Goal: Transaction & Acquisition: Purchase product/service

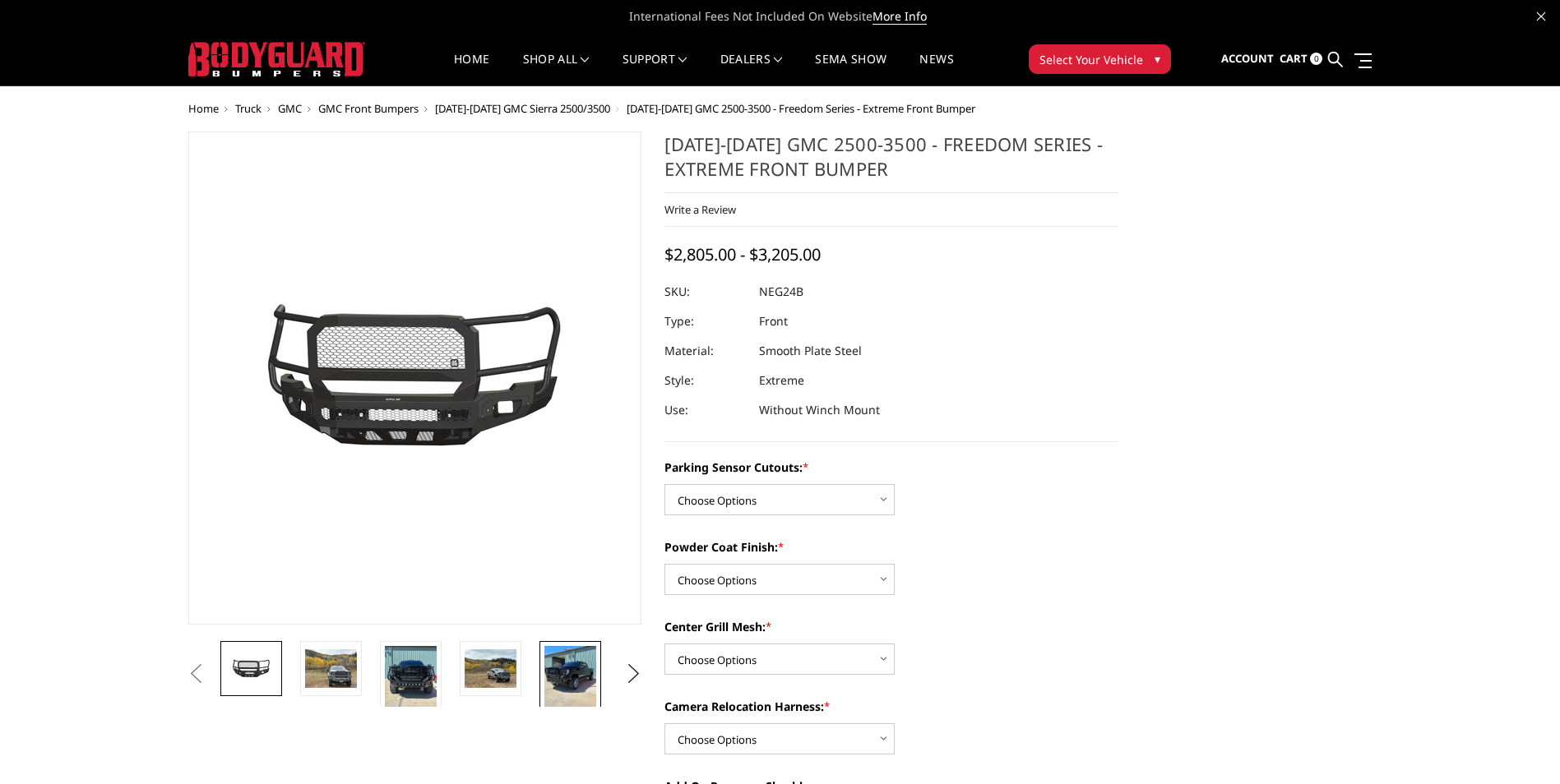
click at [567, 689] on img at bounding box center [571, 681] width 52 height 69
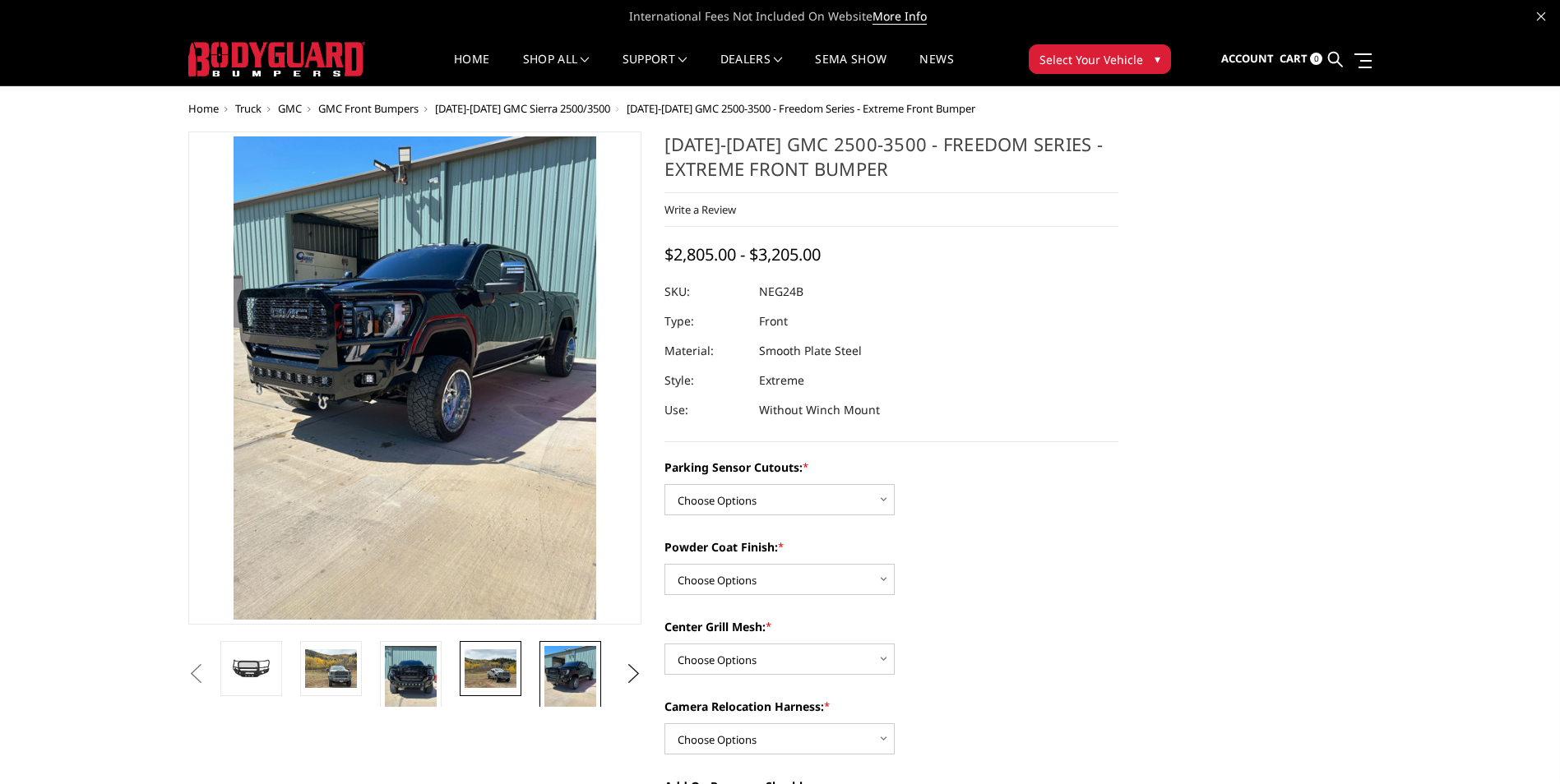
click at [491, 674] on img at bounding box center [491, 669] width 52 height 39
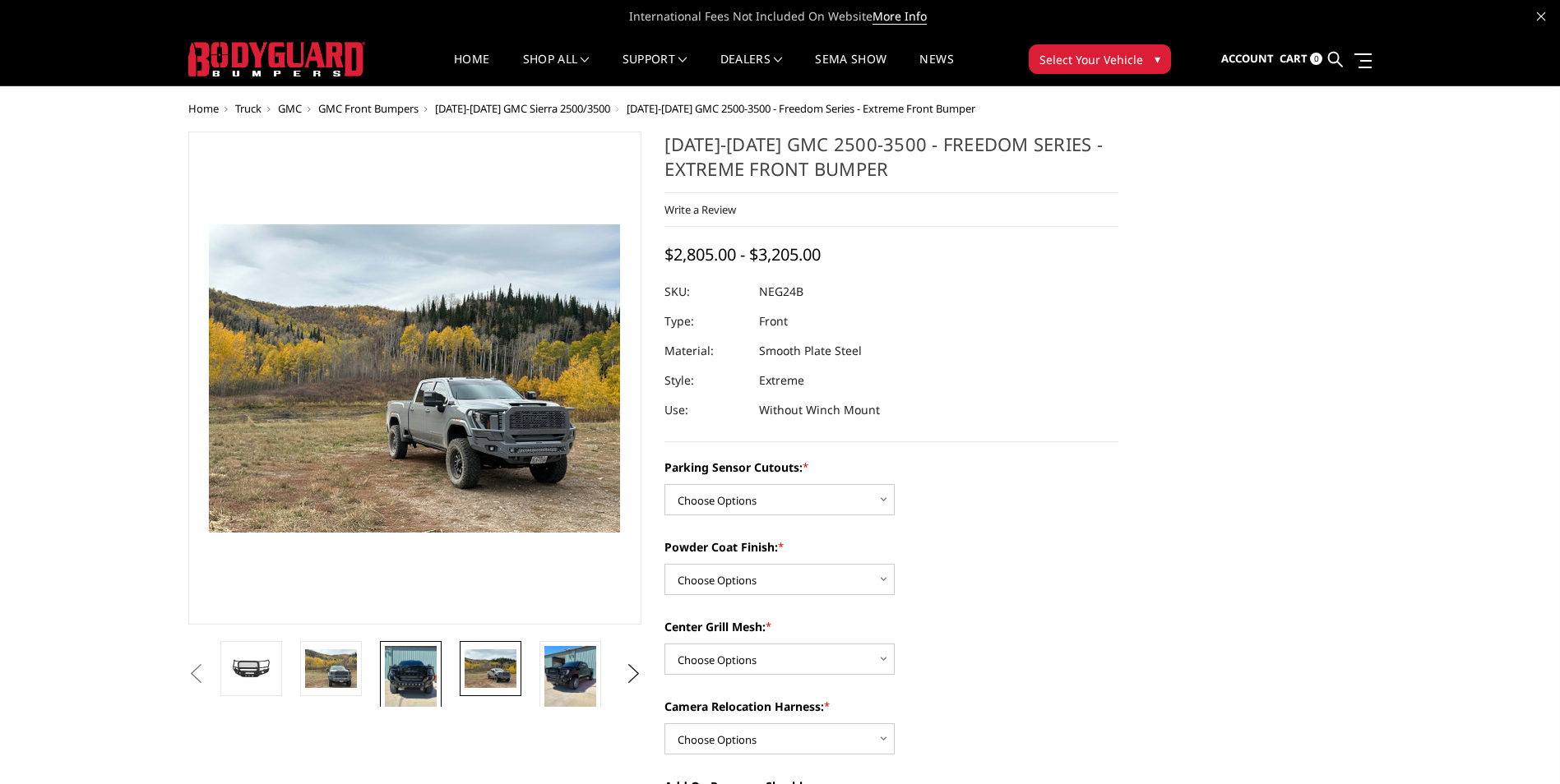
click at [418, 676] on img at bounding box center [411, 681] width 52 height 69
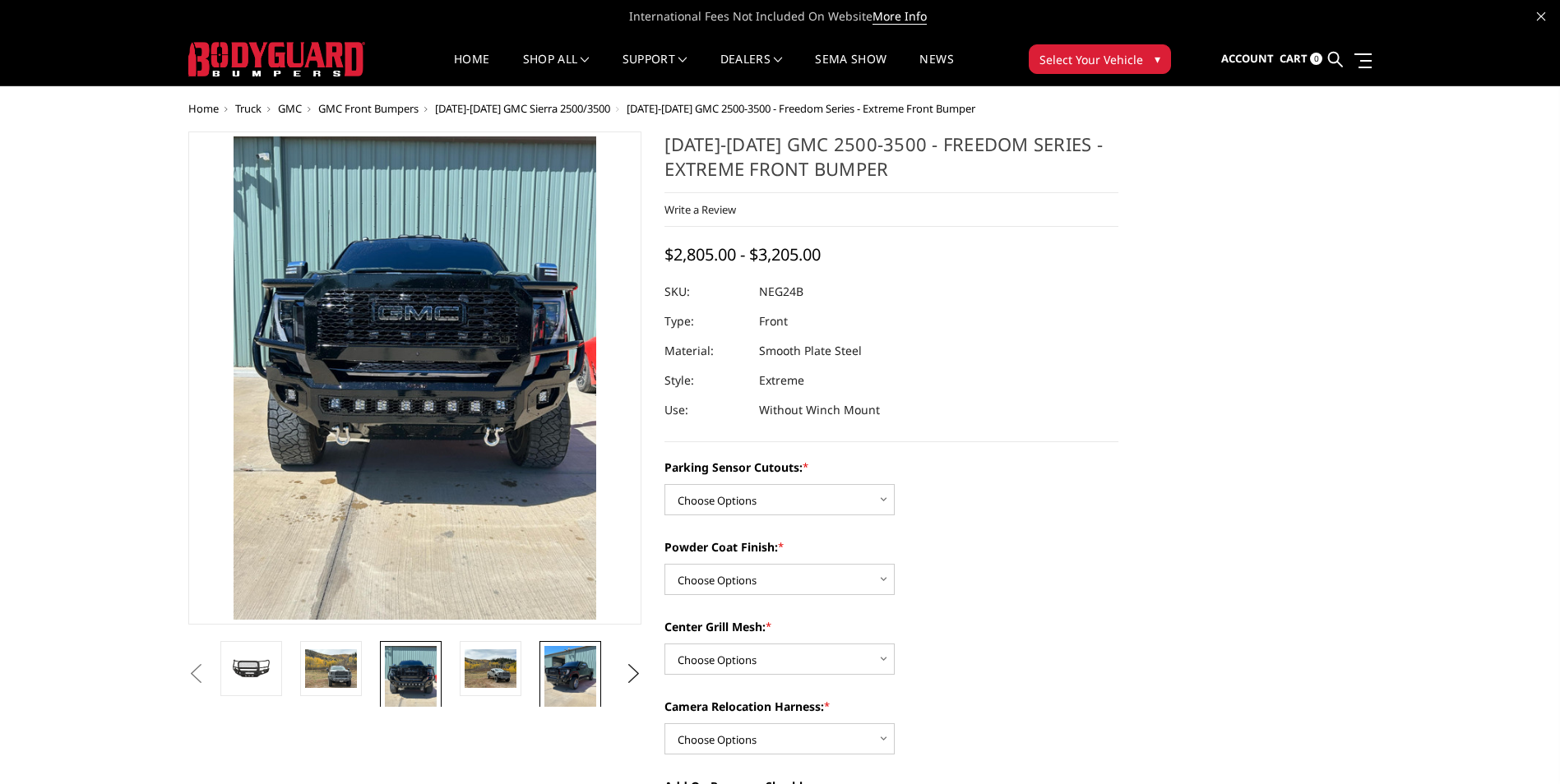
click at [574, 672] on img at bounding box center [571, 681] width 52 height 69
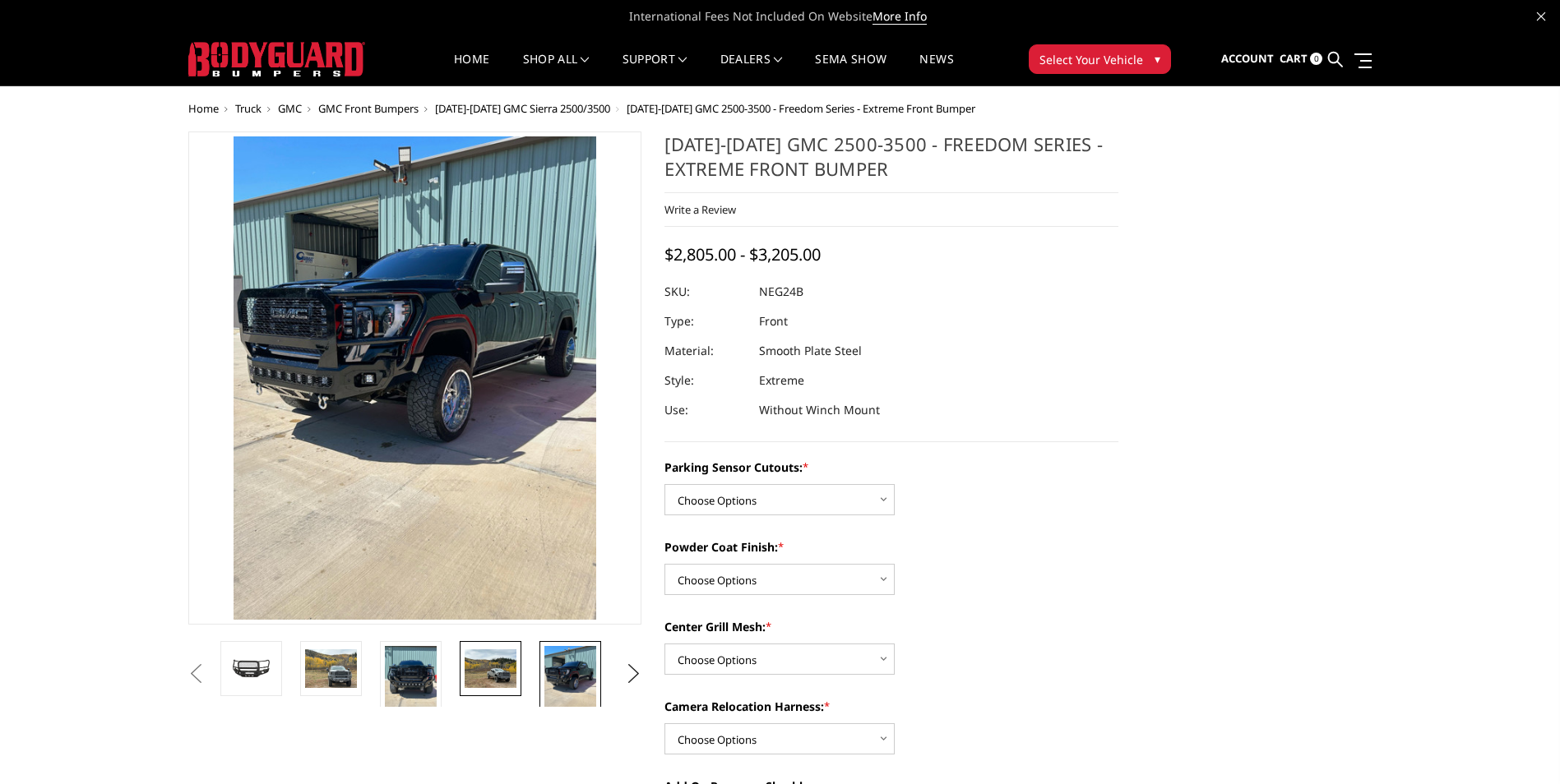
click at [509, 666] on img at bounding box center [491, 669] width 52 height 39
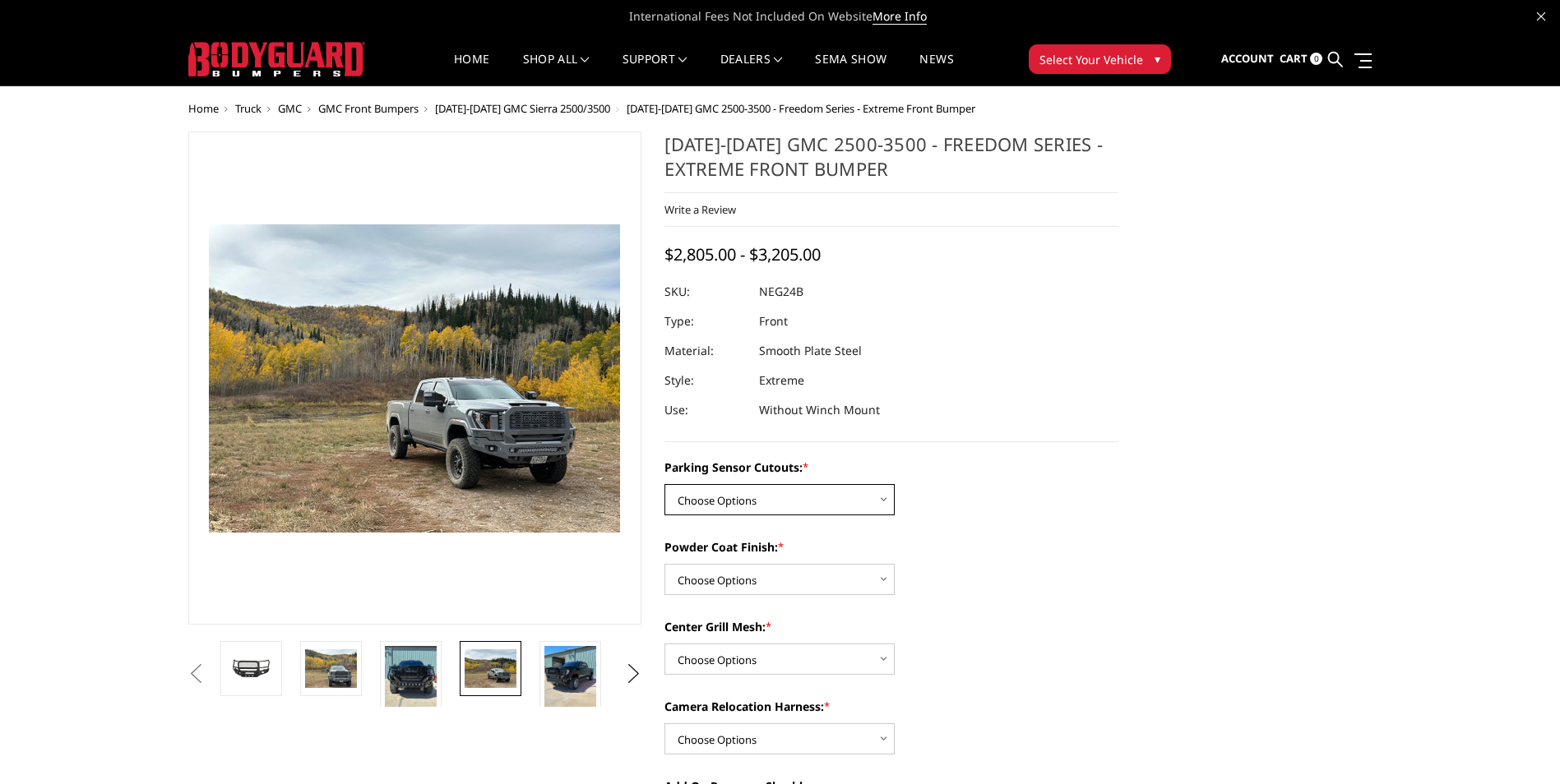
click at [765, 508] on select "Choose Options No - Without Parking Sensor Cutouts Yes - With Parking Sensor Cu…" at bounding box center [779, 499] width 230 height 31
select select "2874"
click at [664, 484] on select "Choose Options No - Without Parking Sensor Cutouts Yes - With Parking Sensor Cu…" at bounding box center [779, 499] width 230 height 31
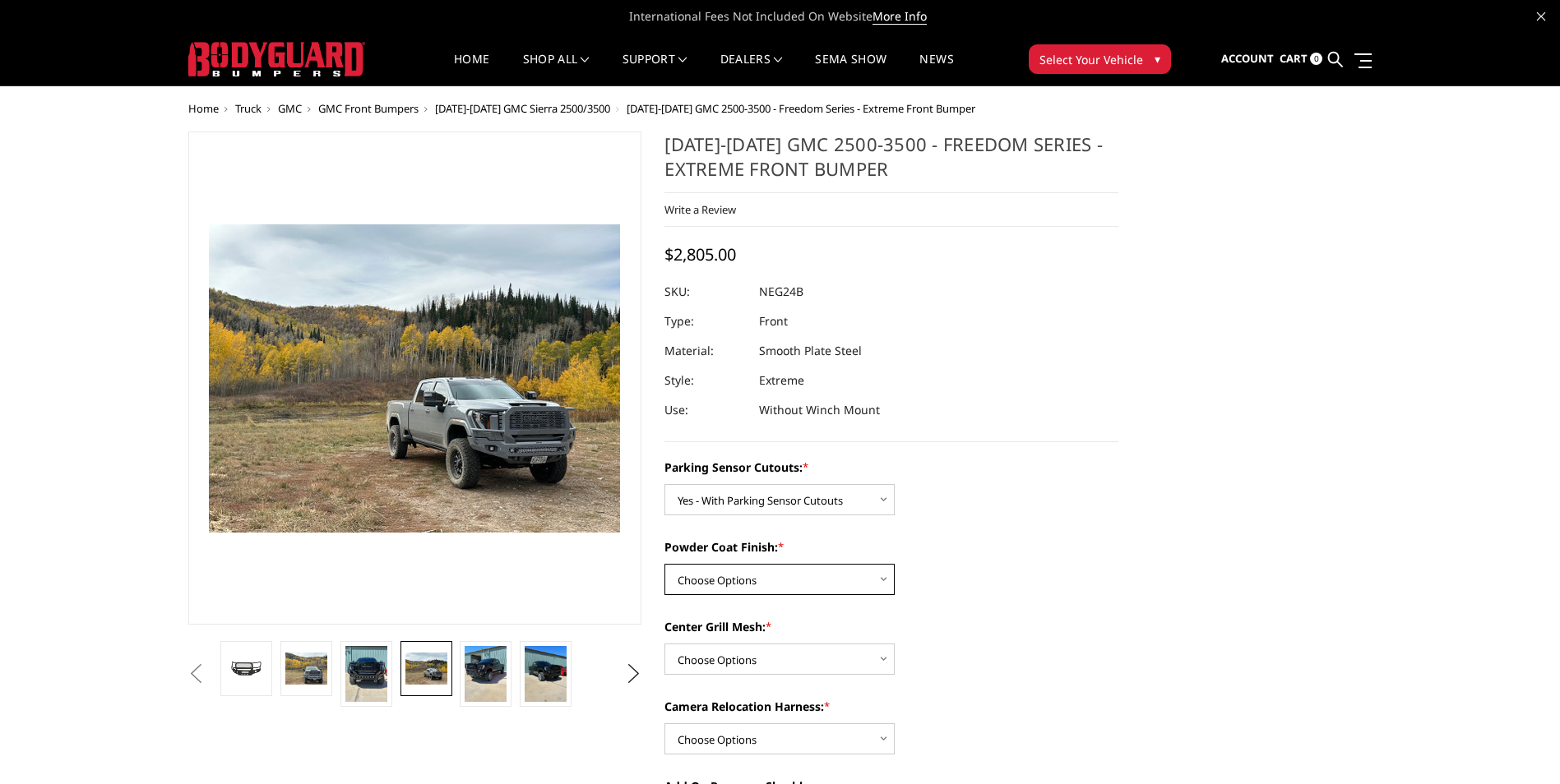
click at [833, 571] on select "Choose Options Bare Metal Texture Black Powder Coat" at bounding box center [779, 579] width 230 height 31
select select "2876"
click at [664, 564] on select "Choose Options Bare Metal Texture Black Powder Coat" at bounding box center [779, 579] width 230 height 31
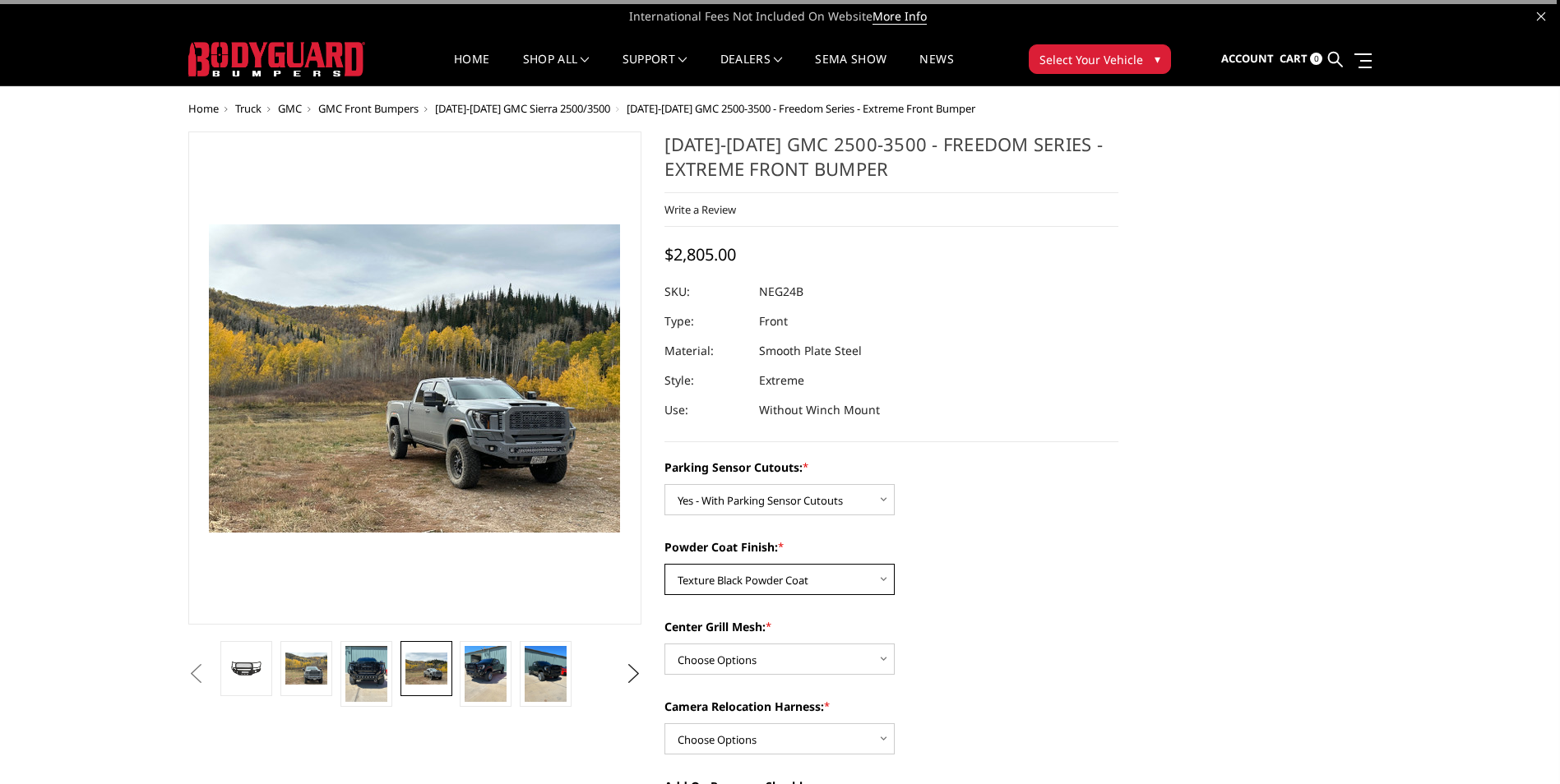
scroll to position [82, 0]
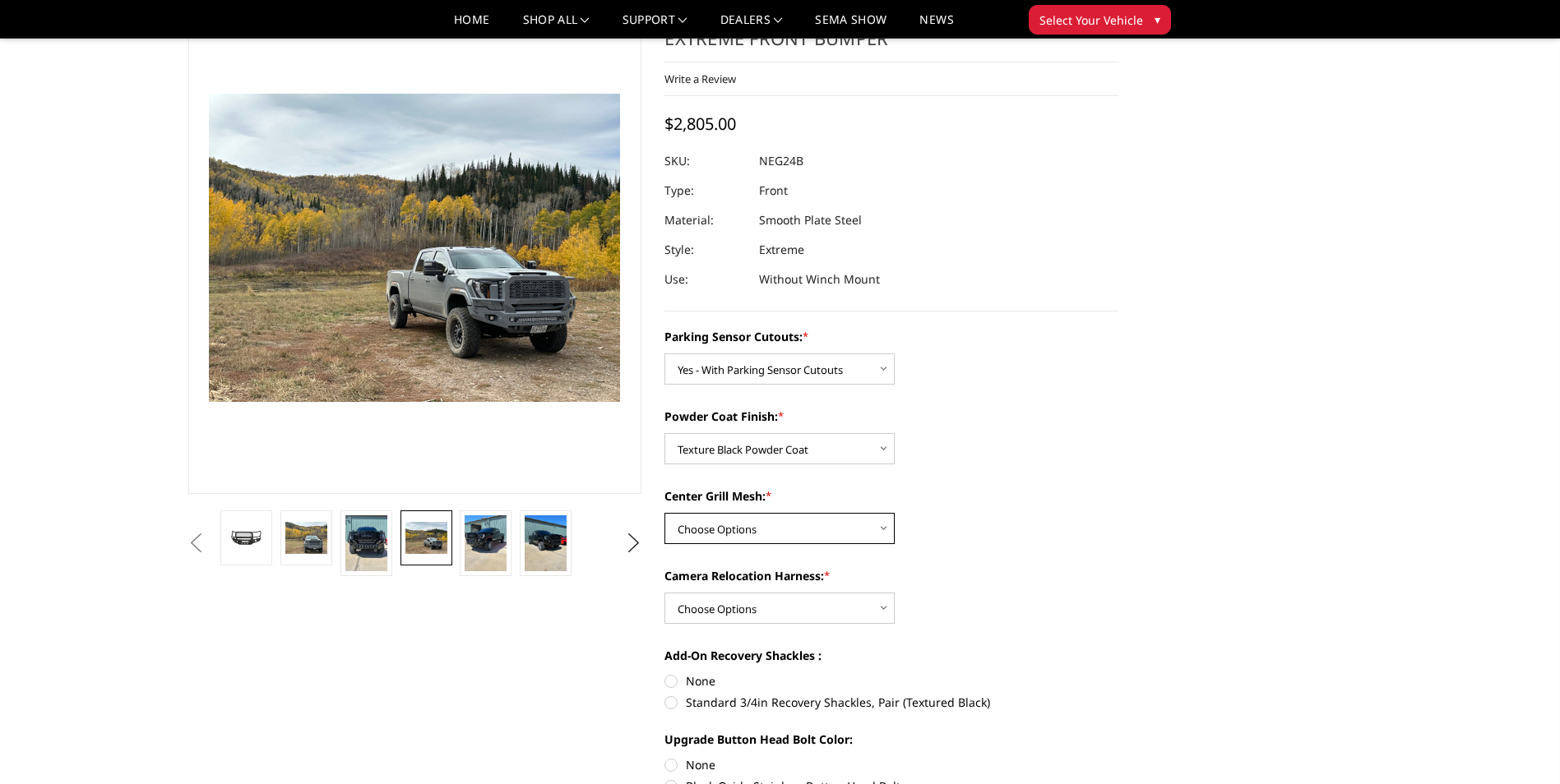
click at [853, 526] on select "Choose Options WITH Expanded Metal in Center Grill WITHOUT Expanded Metal in Ce…" at bounding box center [779, 528] width 230 height 31
click at [476, 537] on img at bounding box center [486, 543] width 42 height 56
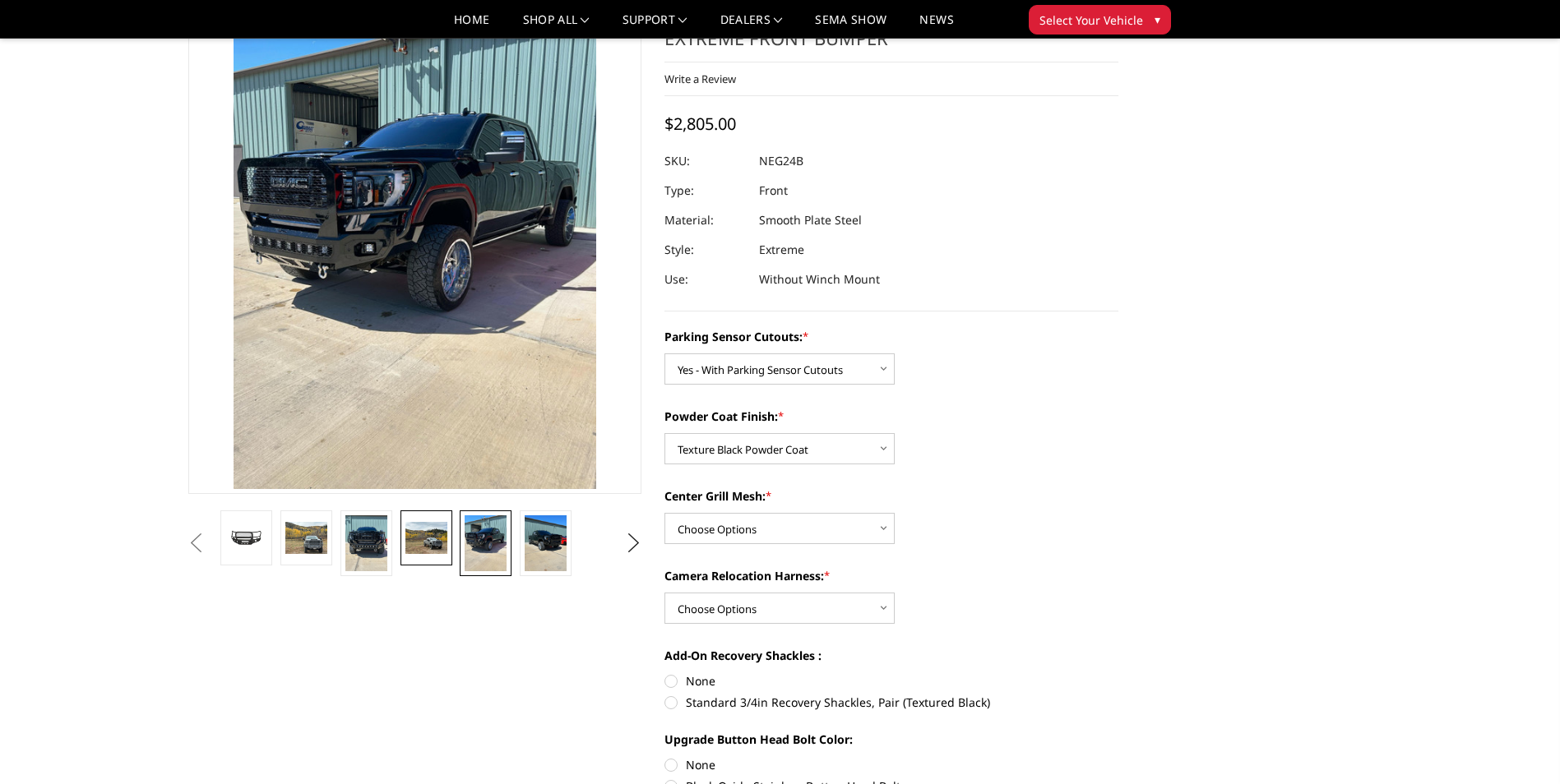
click at [421, 550] on img at bounding box center [426, 537] width 42 height 31
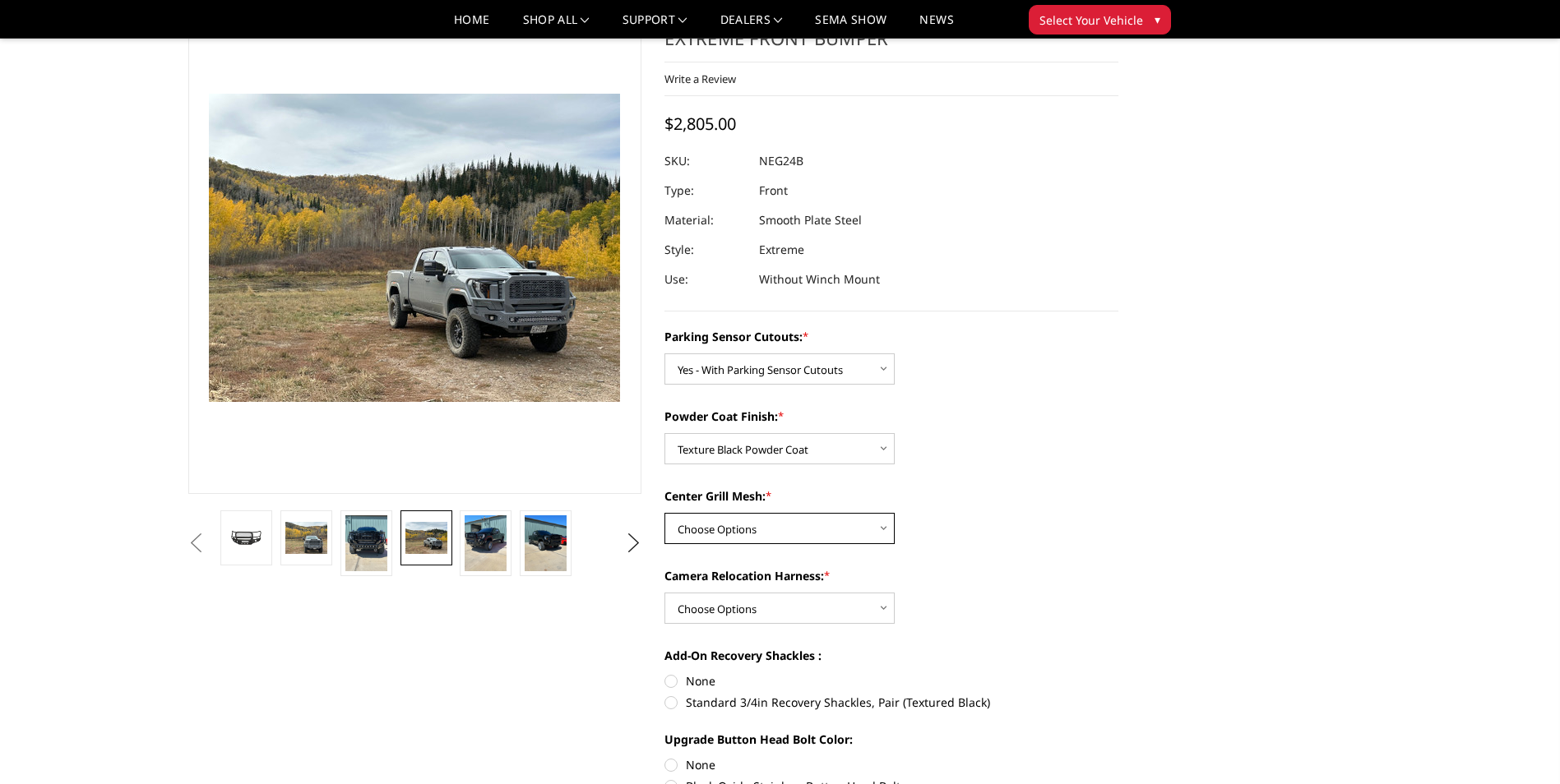
click at [850, 537] on select "Choose Options WITH Expanded Metal in Center Grill WITHOUT Expanded Metal in Ce…" at bounding box center [779, 528] width 230 height 31
select select "2877"
click at [664, 513] on select "Choose Options WITH Expanded Metal in Center Grill WITHOUT Expanded Metal in Ce…" at bounding box center [779, 528] width 230 height 31
click at [820, 613] on select "Choose Options WITH Camera Relocation Harness WITHOUT Camera Relocation Harness" at bounding box center [779, 608] width 230 height 31
select select "2879"
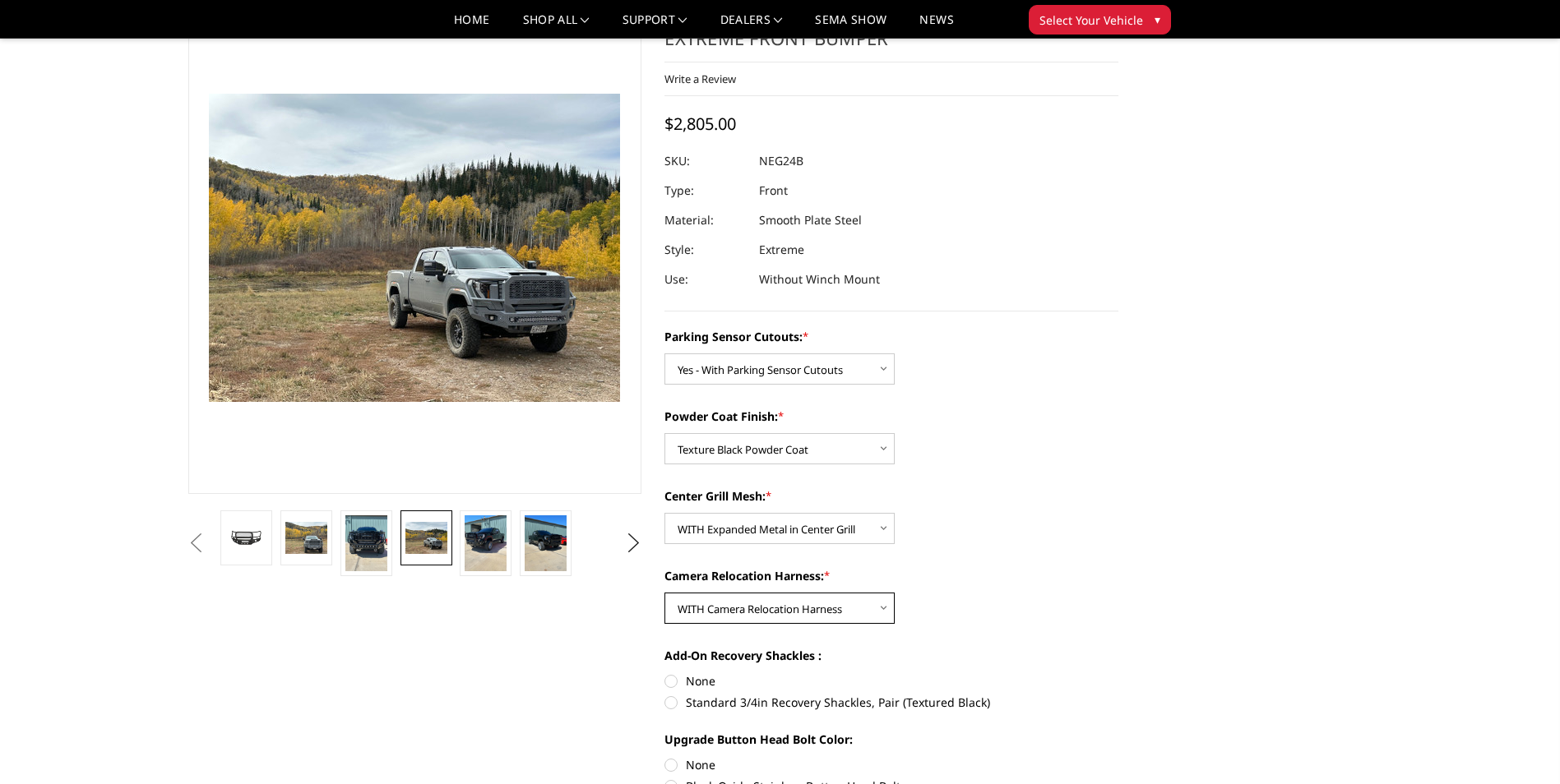
click at [664, 592] on select "Choose Options WITH Camera Relocation Harness WITHOUT Camera Relocation Harness" at bounding box center [779, 608] width 230 height 31
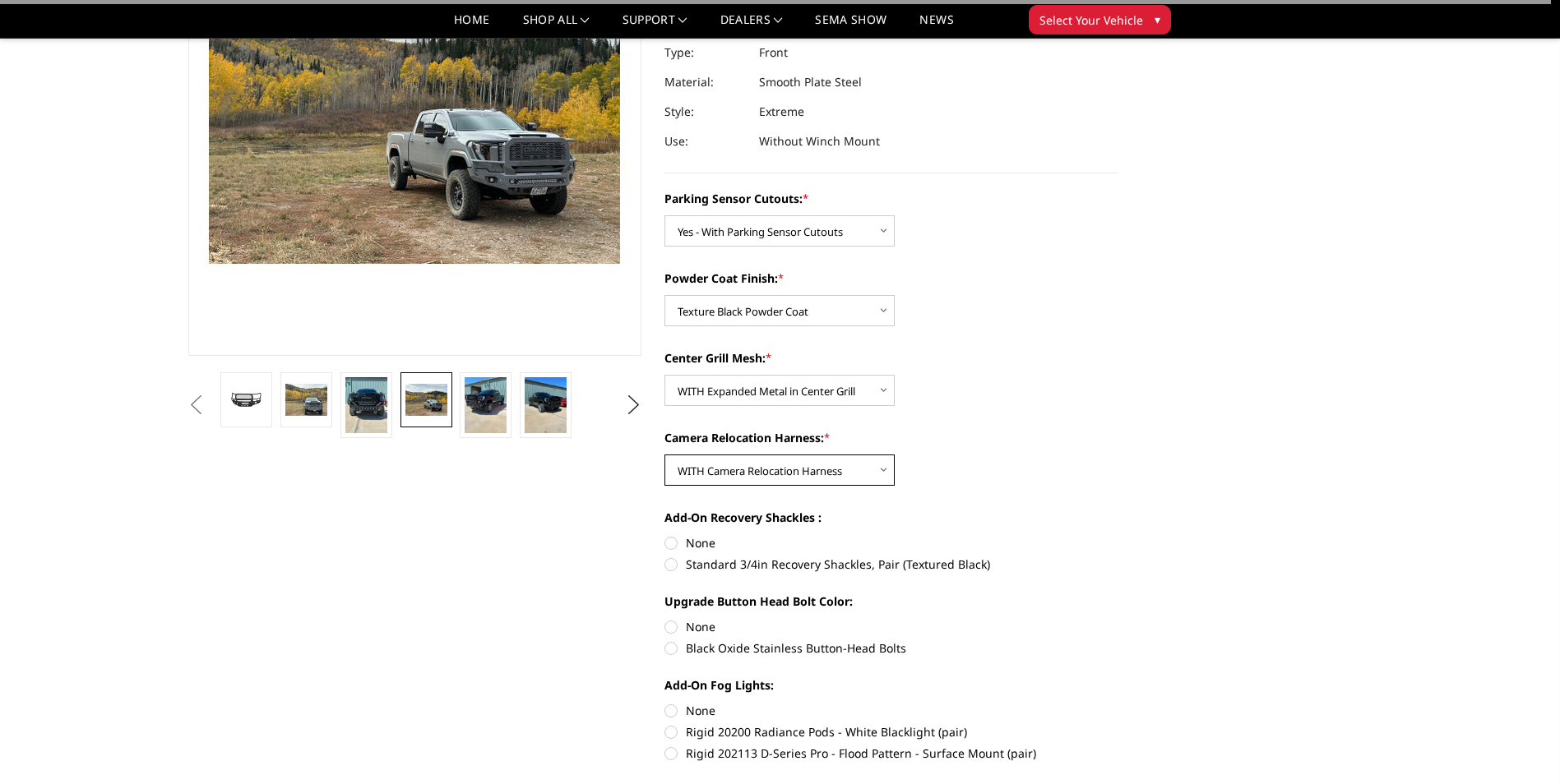
scroll to position [246, 0]
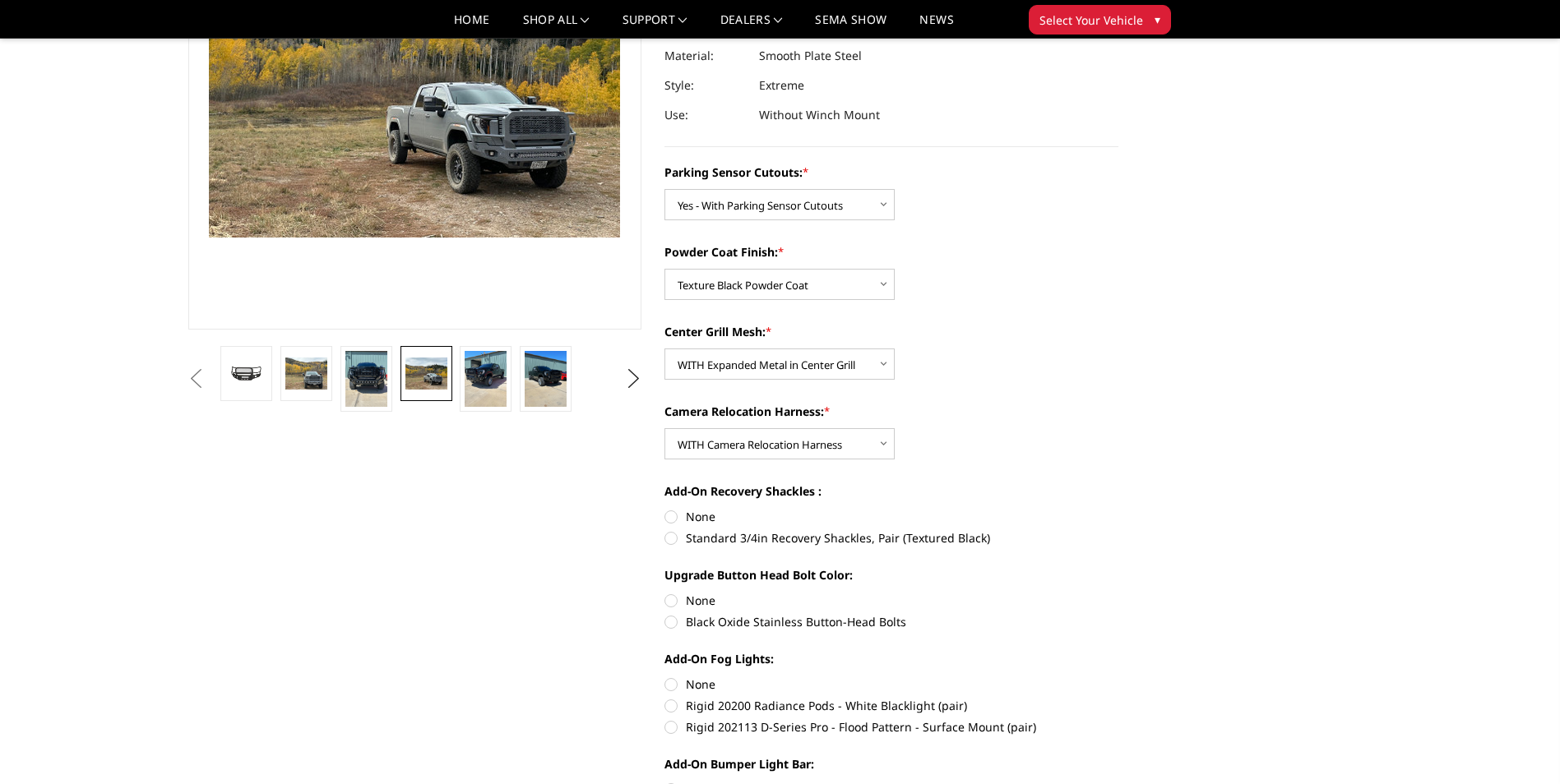
click at [668, 522] on label "None" at bounding box center [891, 517] width 454 height 18
click at [665, 509] on input "None" at bounding box center [664, 508] width 1 height 1
radio input "true"
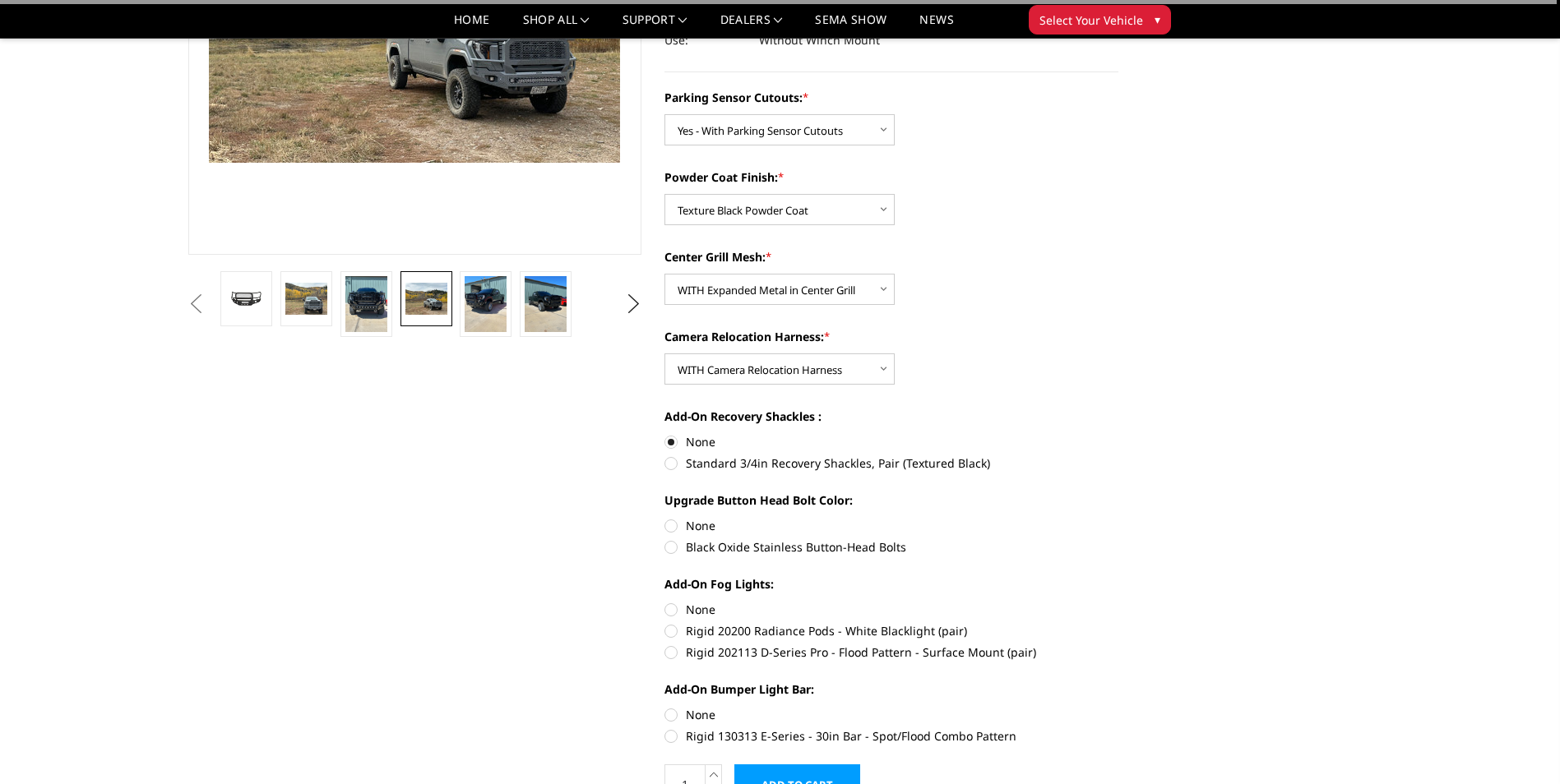
scroll to position [411, 0]
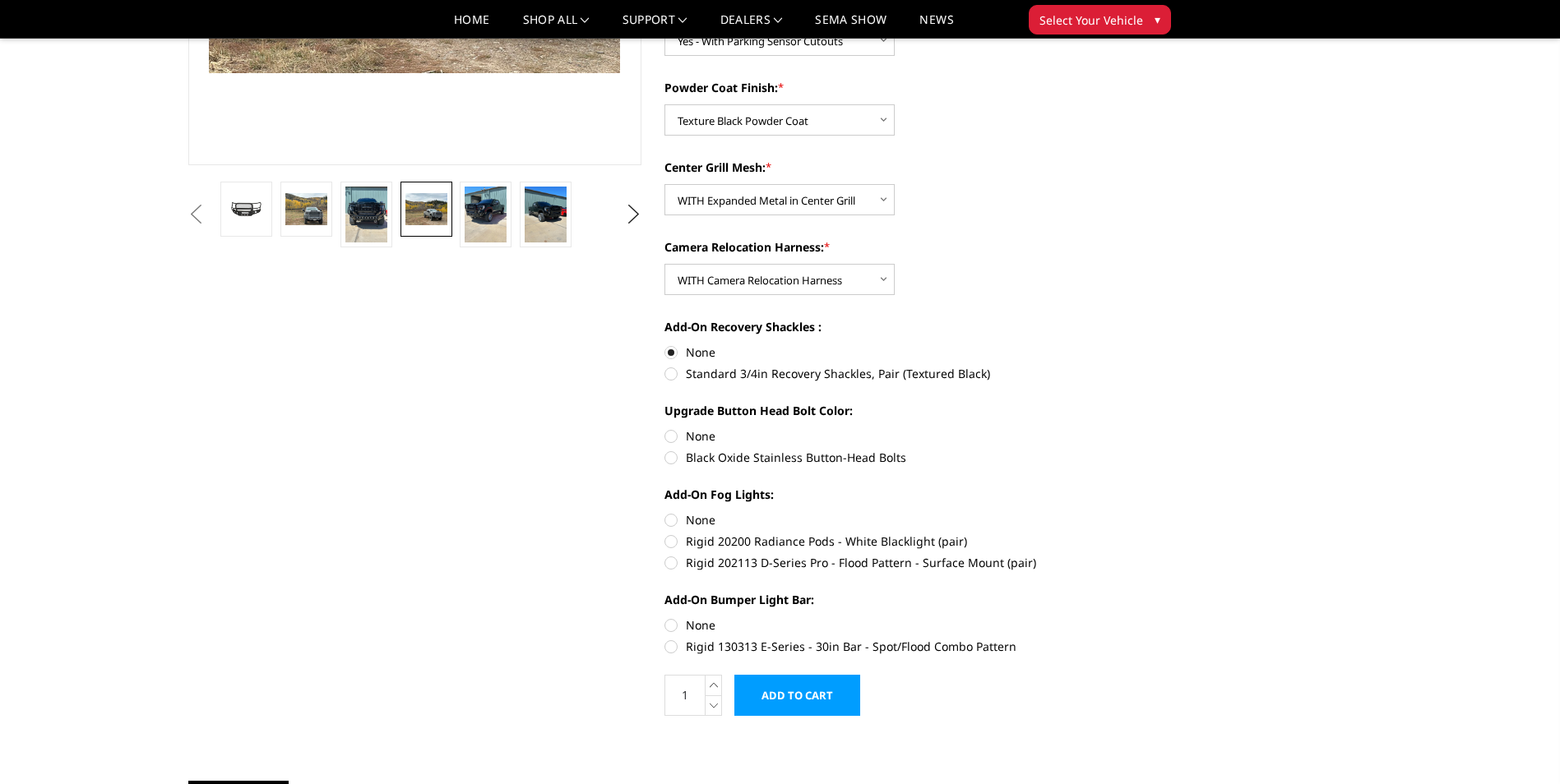
click at [674, 434] on label "None" at bounding box center [891, 436] width 454 height 18
click at [665, 429] on input "None" at bounding box center [664, 428] width 1 height 1
radio input "true"
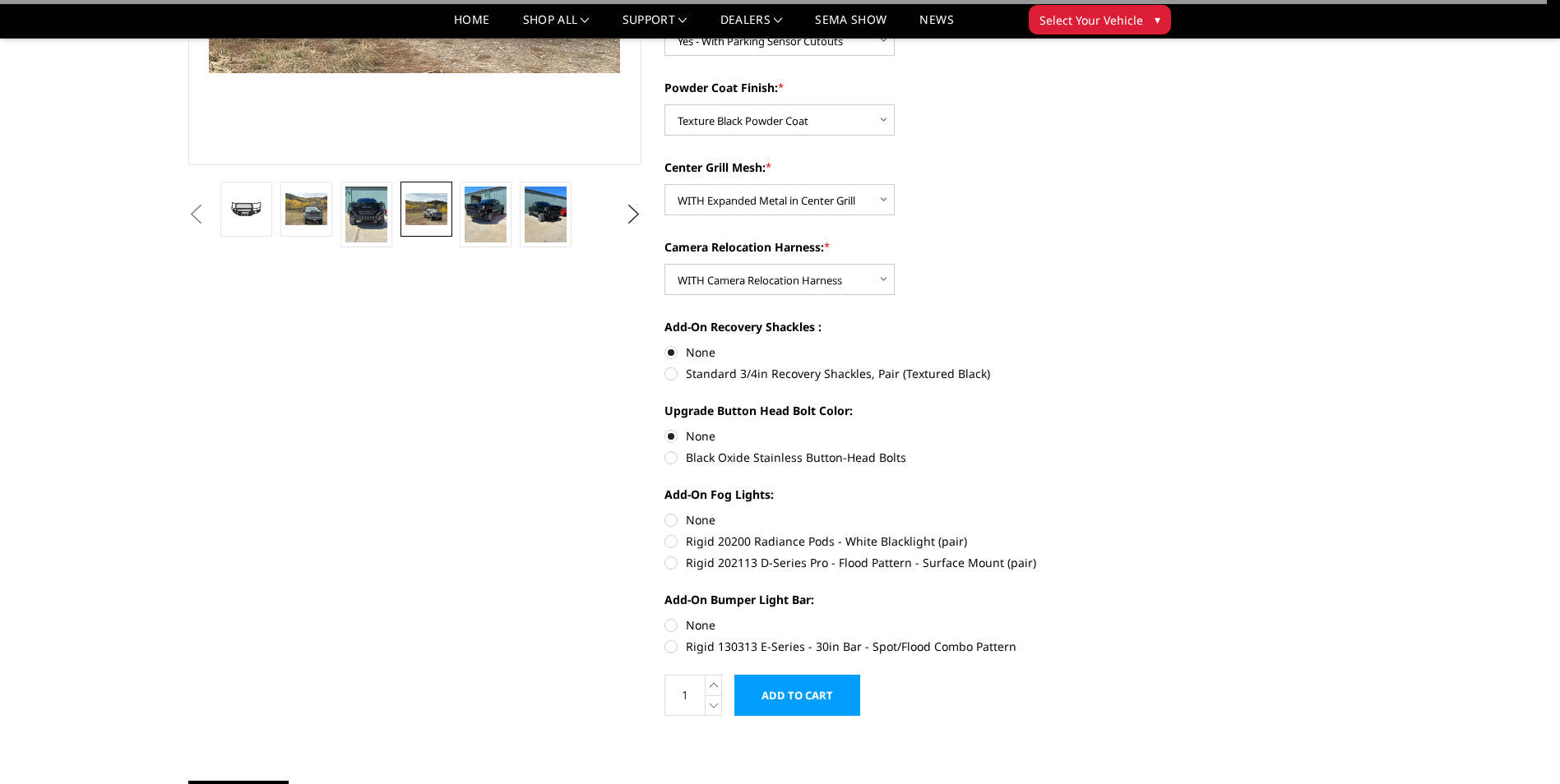
scroll to position [493, 0]
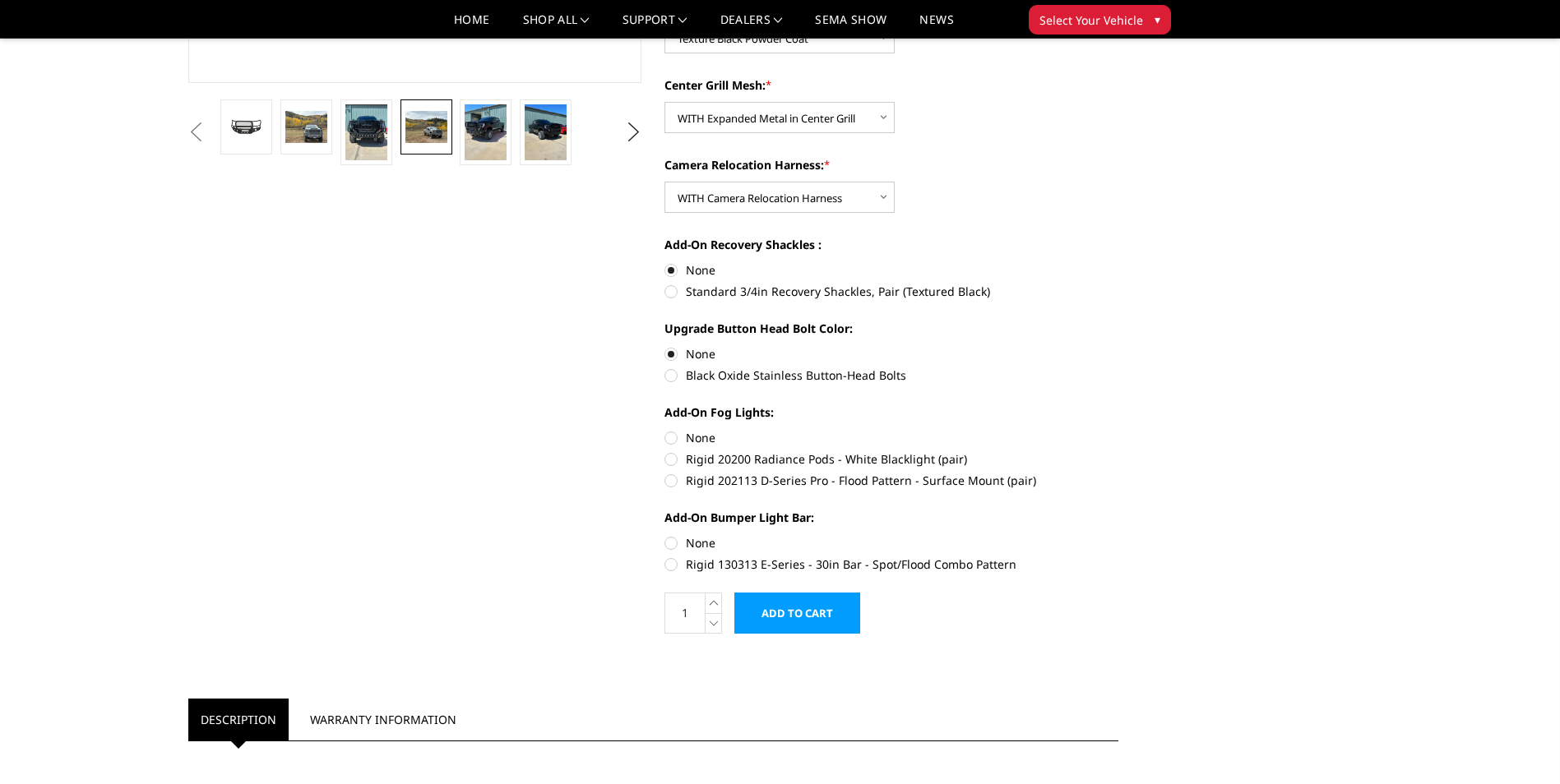
click at [677, 481] on label "Rigid 202113 D-Series Pro - Flood Pattern - Surface Mount (pair)" at bounding box center [891, 481] width 454 height 18
click at [1118, 451] on input "Rigid 202113 D-Series Pro - Flood Pattern - Surface Mount (pair)" at bounding box center [1118, 450] width 1 height 1
radio input "true"
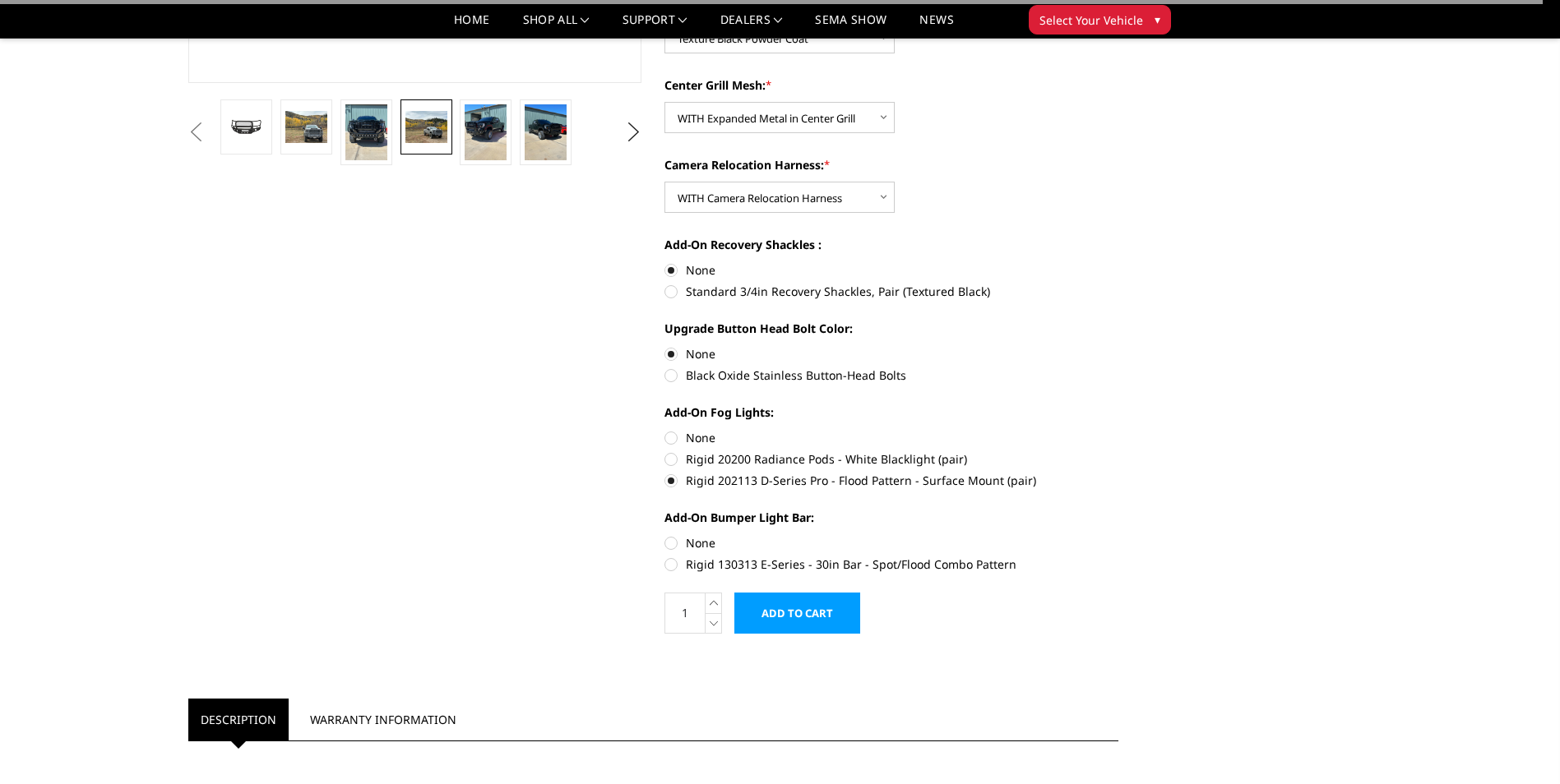
scroll to position [576, 0]
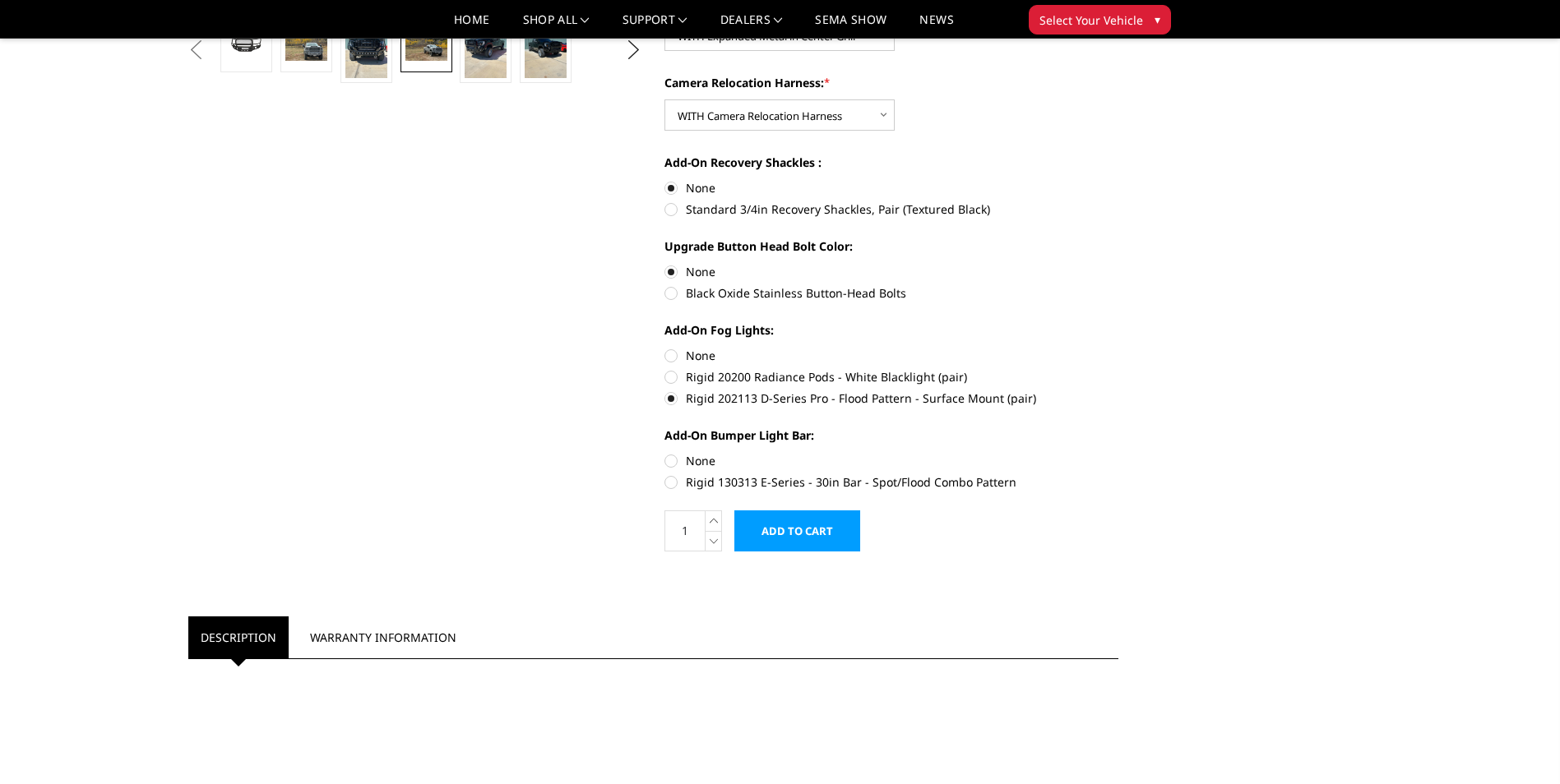
click at [680, 486] on label "Rigid 130313 E-Series - 30in Bar - Spot/Flood Combo Pattern" at bounding box center [891, 481] width 454 height 18
click at [1118, 453] on input "Rigid 130313 E-Series - 30in Bar - Spot/Flood Combo Pattern" at bounding box center [1118, 452] width 1 height 1
radio input "true"
click at [669, 479] on label "Rigid 130313 E-Series - 30in Bar - Spot/Flood Combo Pattern" at bounding box center [891, 481] width 454 height 18
click at [1118, 453] on input "Rigid 130313 E-Series - 30in Bar - Spot/Flood Combo Pattern" at bounding box center [1118, 452] width 1 height 1
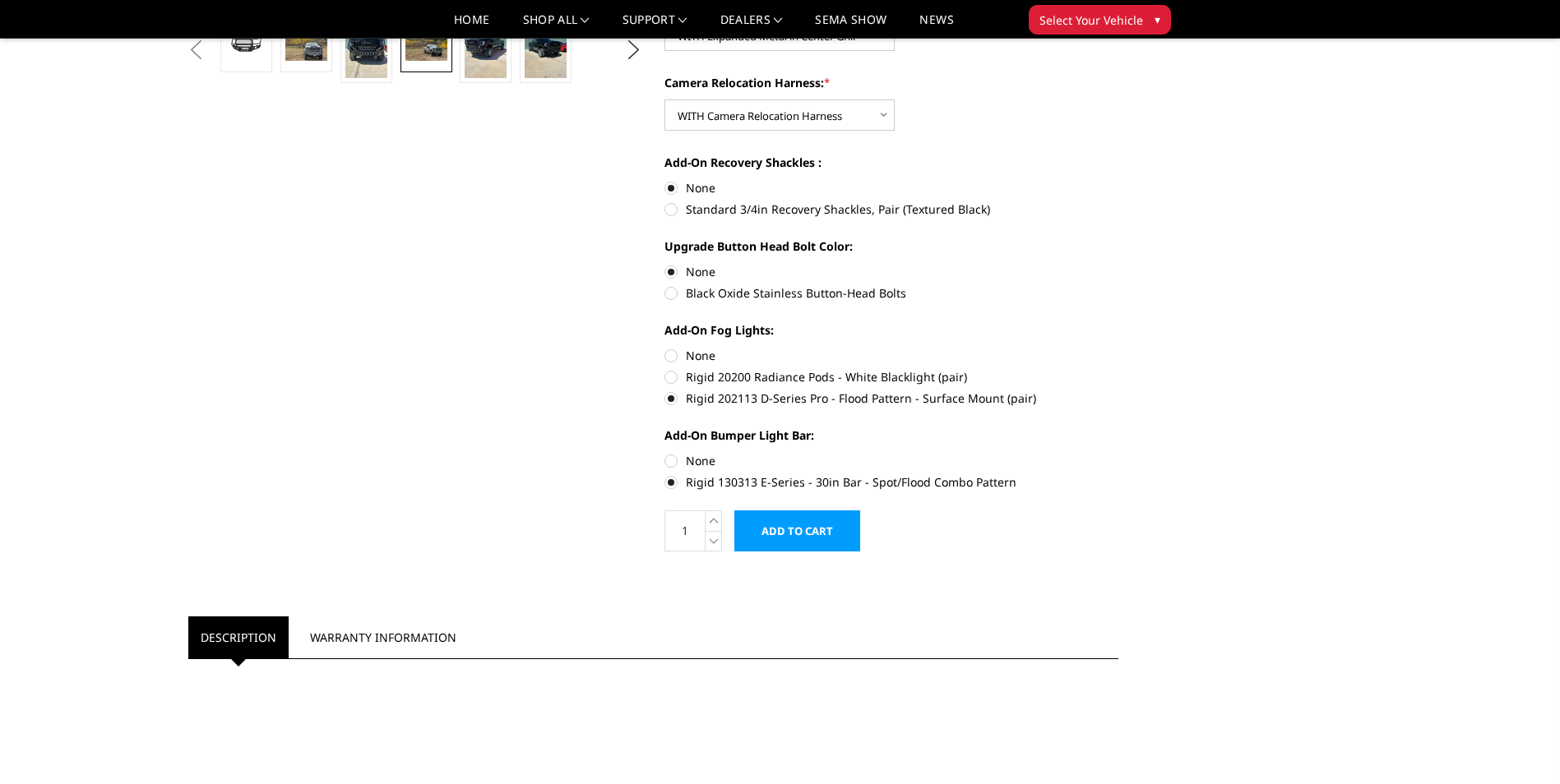
click at [667, 460] on label "None" at bounding box center [891, 460] width 454 height 18
click at [665, 453] on input "None" at bounding box center [664, 452] width 1 height 1
radio input "true"
click at [666, 353] on label "None" at bounding box center [891, 355] width 454 height 18
click at [665, 348] on input "None" at bounding box center [664, 347] width 1 height 1
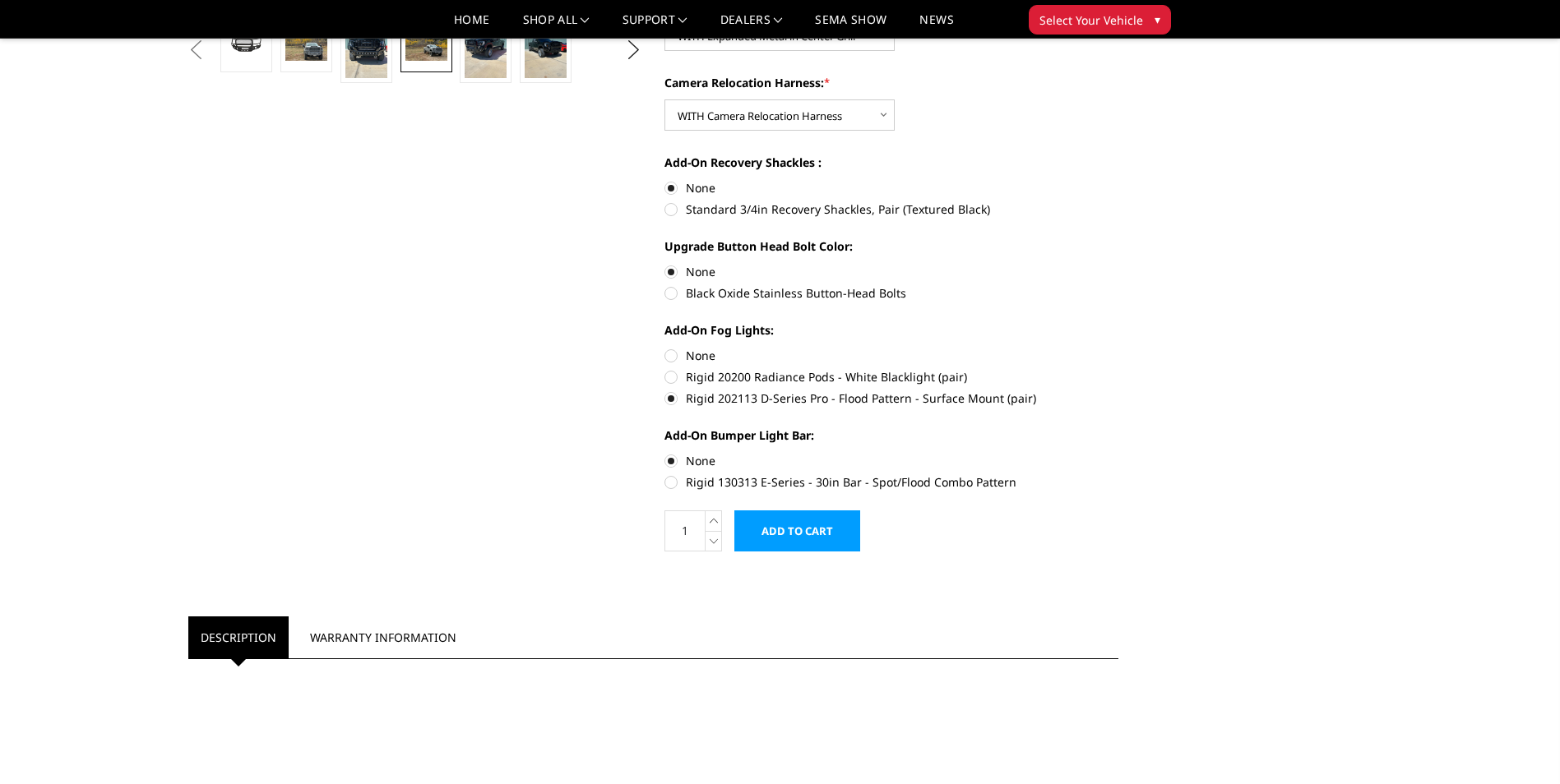
radio input "true"
click at [672, 483] on label "Rigid 130313 E-Series - 30in Bar - Spot/Flood Combo Pattern" at bounding box center [891, 481] width 454 height 18
click at [1118, 453] on input "Rigid 130313 E-Series - 30in Bar - Spot/Flood Combo Pattern" at bounding box center [1118, 452] width 1 height 1
radio input "true"
click at [677, 397] on label "Rigid 202113 D-Series Pro - Flood Pattern - Surface Mount (pair)" at bounding box center [891, 398] width 454 height 18
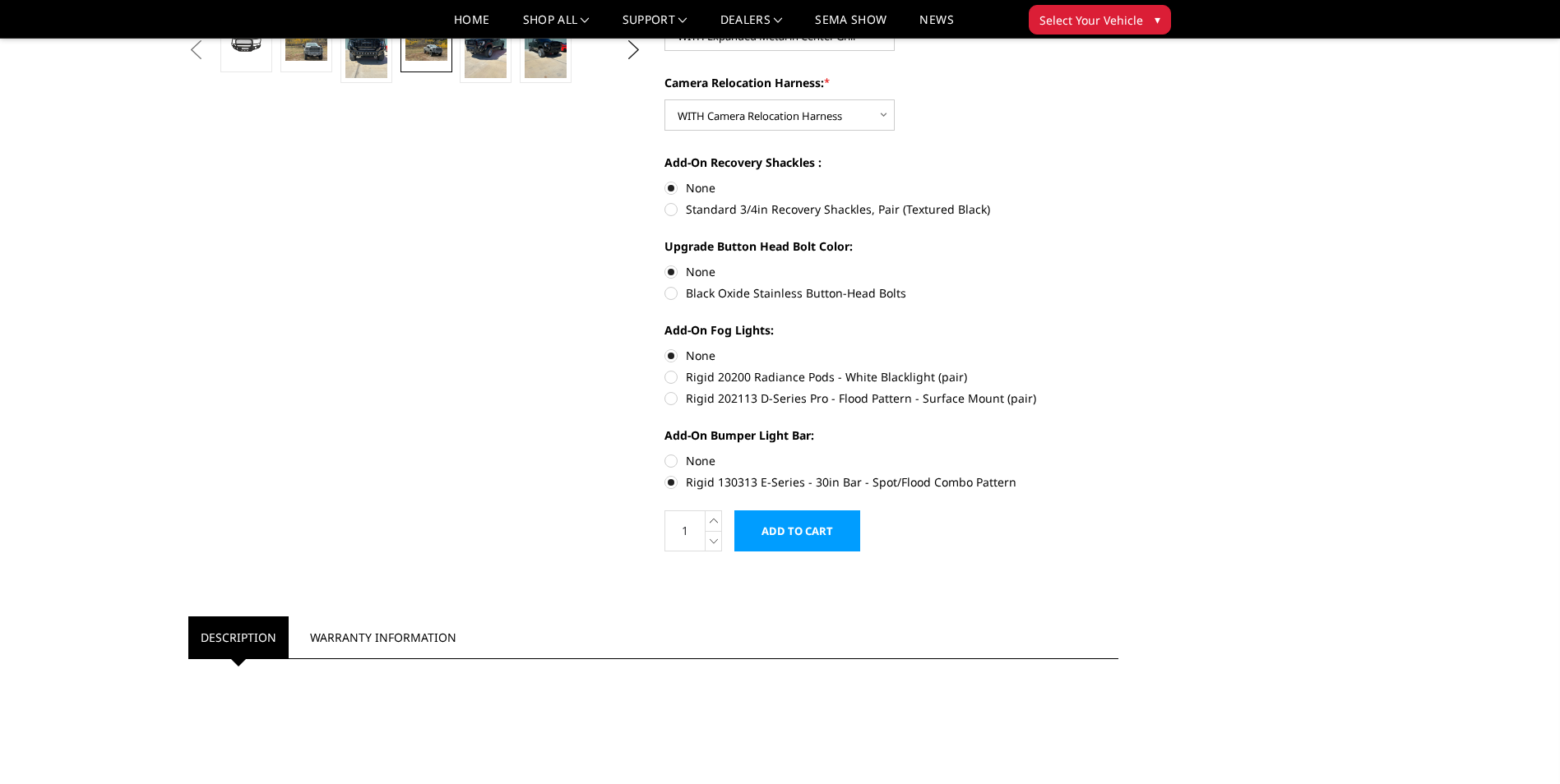
click at [1118, 369] on input "Rigid 202113 D-Series Pro - Flood Pattern - Surface Mount (pair)" at bounding box center [1118, 368] width 1 height 1
radio input "true"
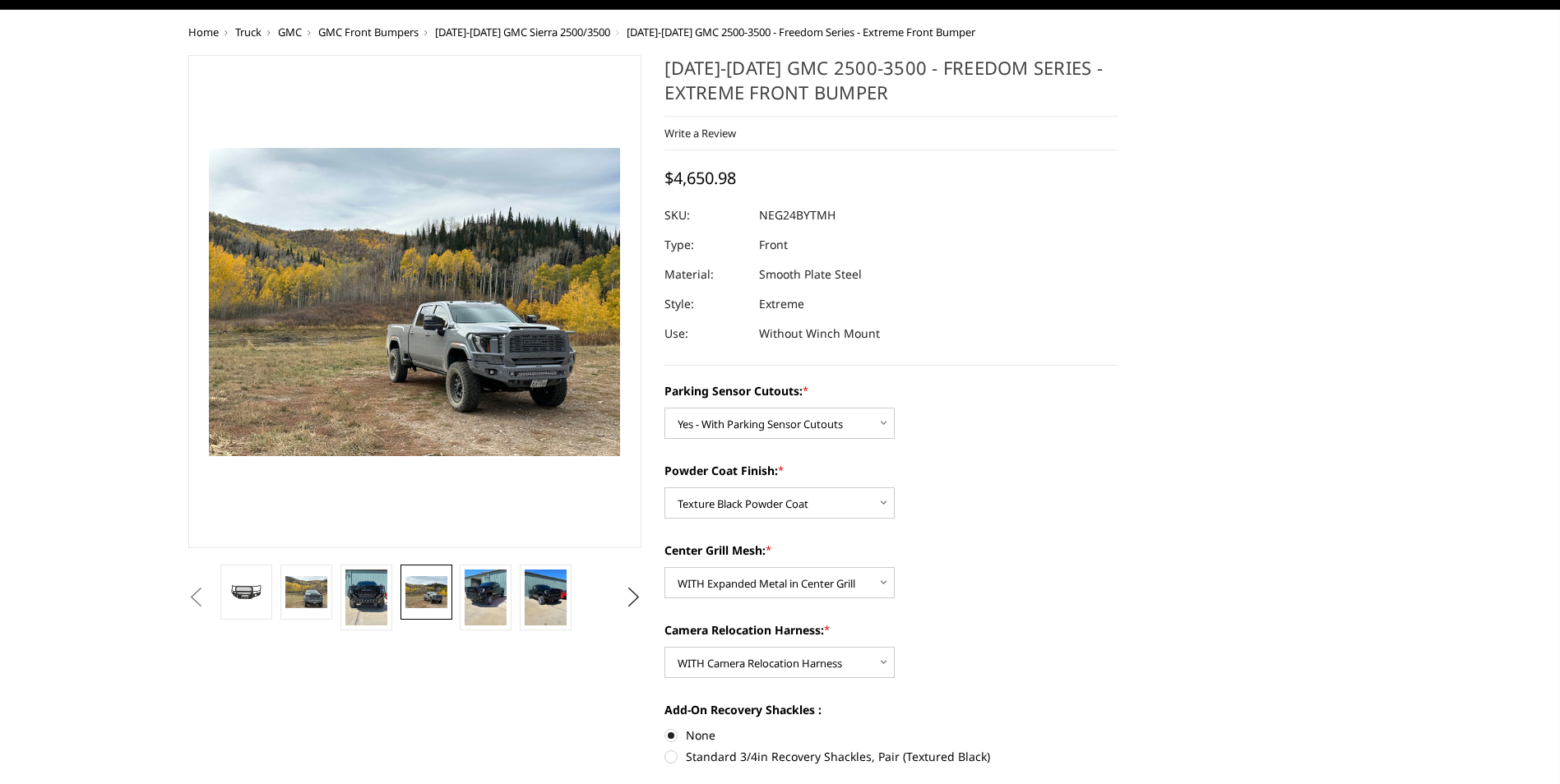
scroll to position [0, 0]
